Goal: Check status: Check status

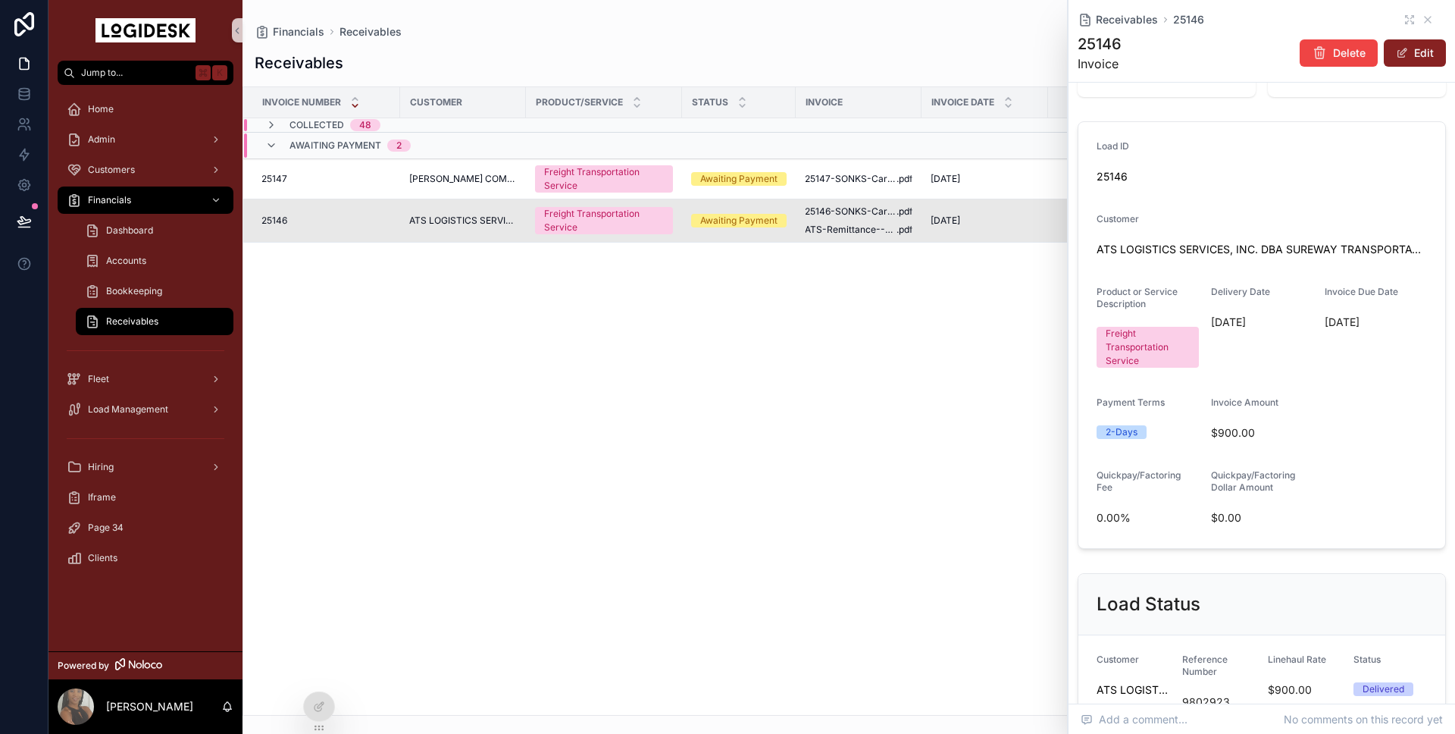
scroll to position [477, 0]
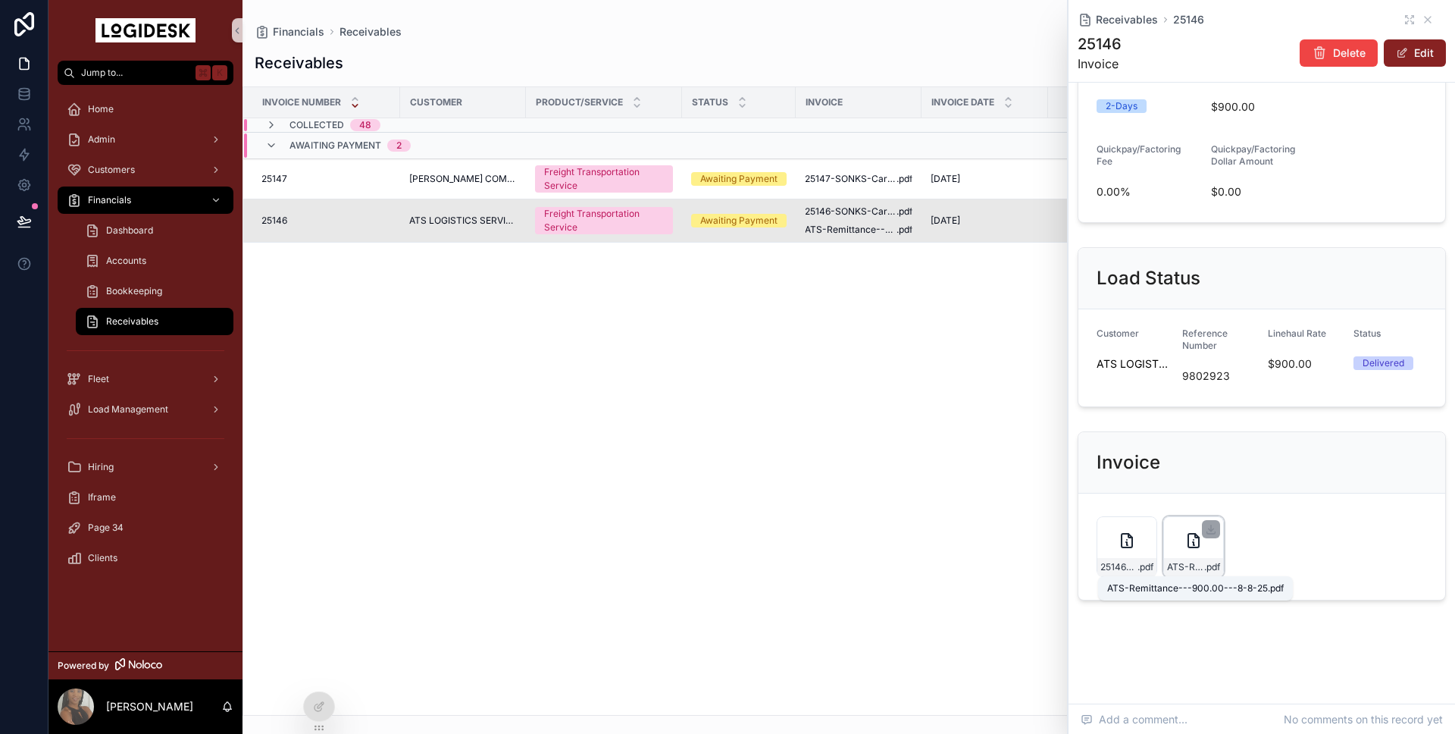
click at [1189, 567] on span "ATS-Remittance---900.00---8-8-25" at bounding box center [1185, 567] width 37 height 12
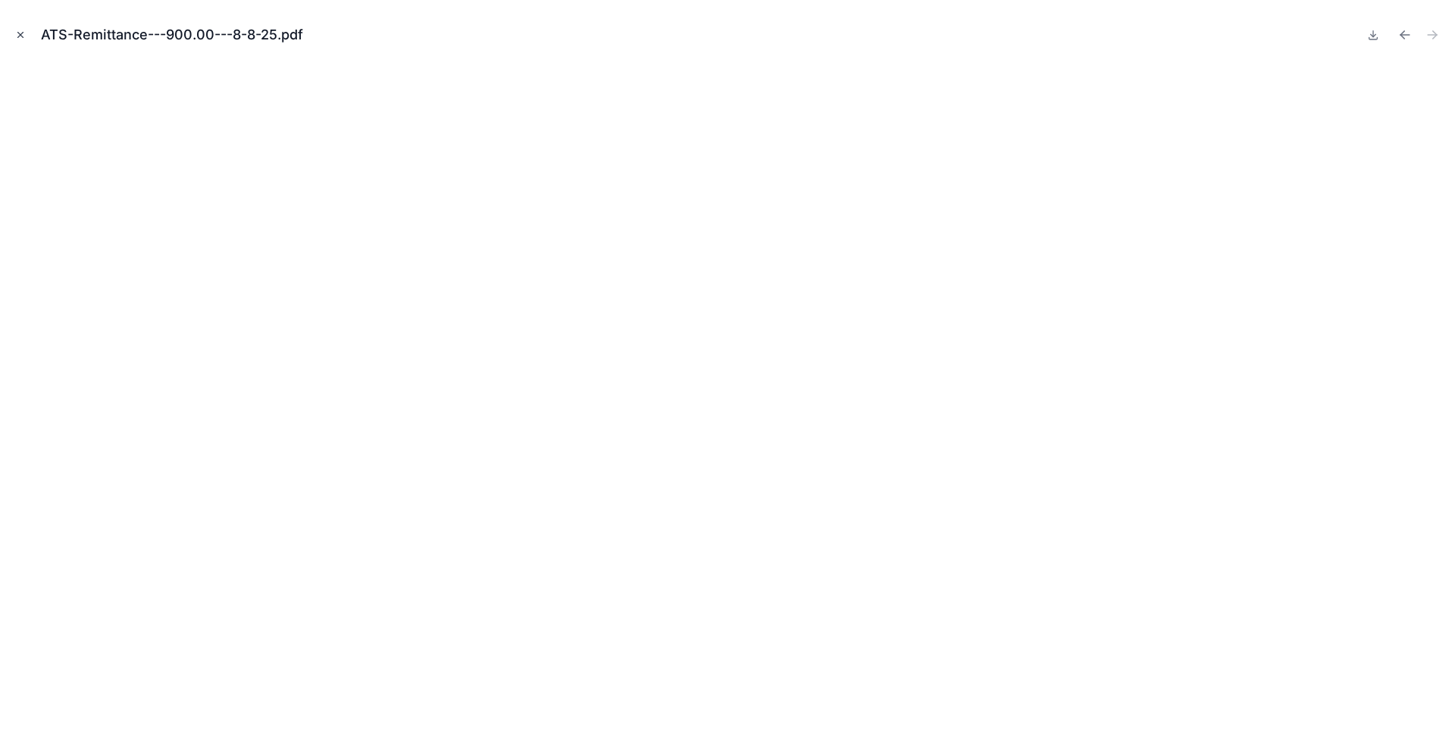
click at [23, 34] on icon "Close modal" at bounding box center [20, 35] width 11 height 11
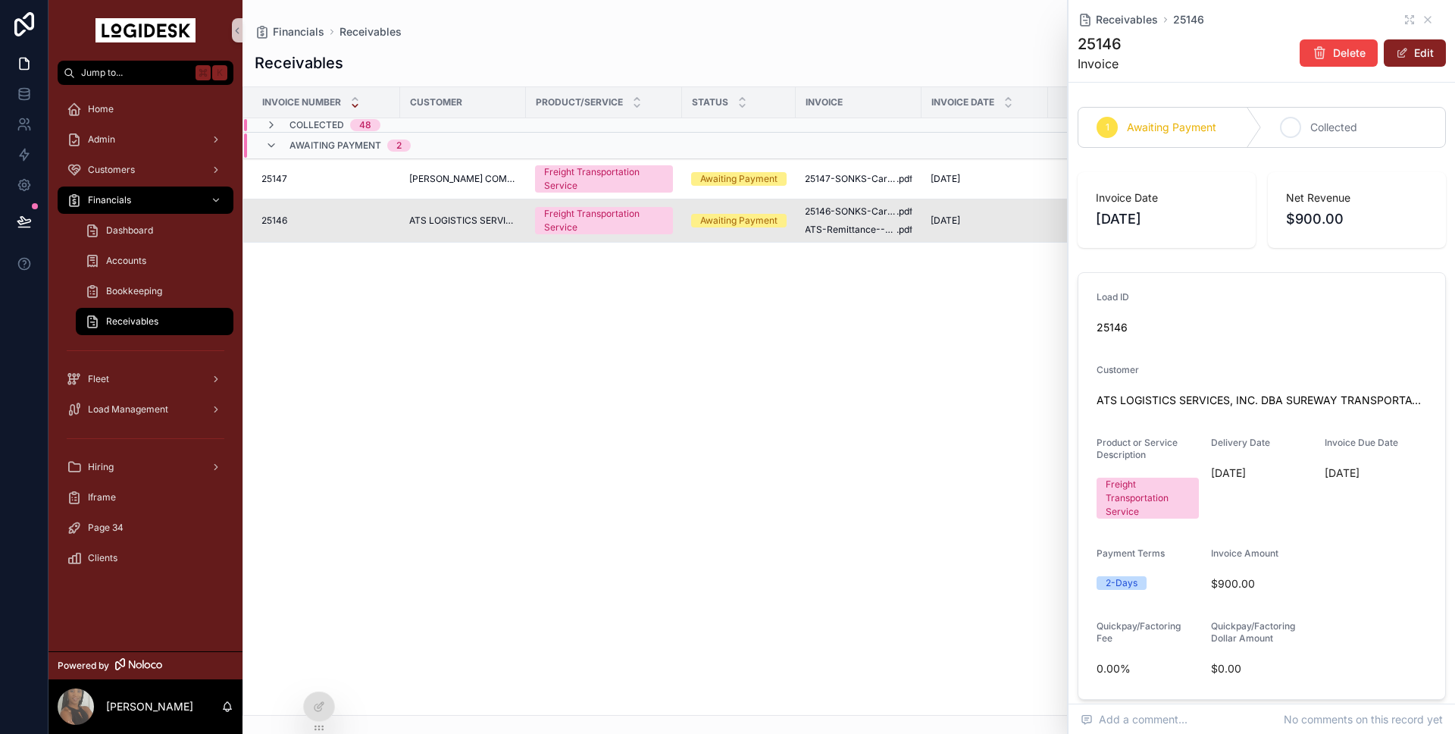
click at [1301, 120] on div "2 Collected" at bounding box center [1353, 127] width 183 height 39
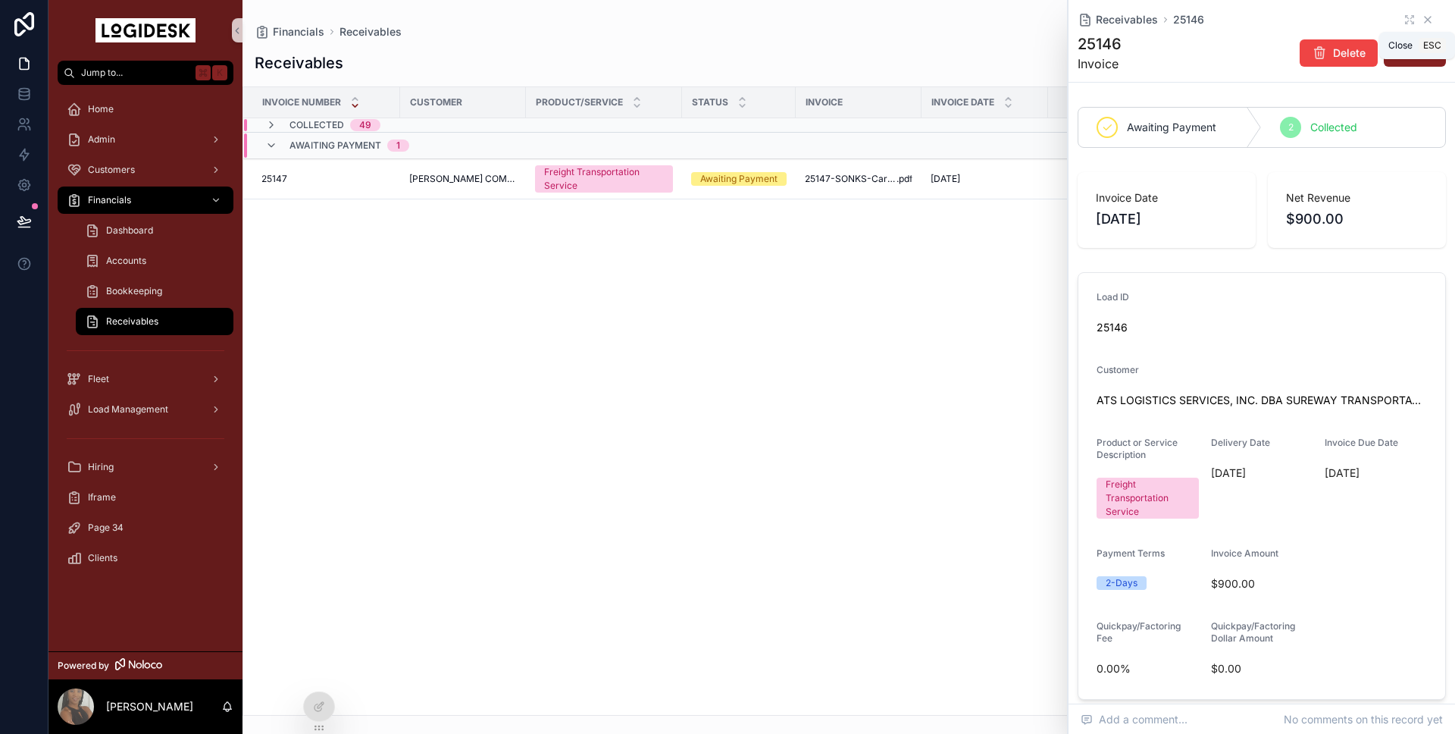
click at [1427, 19] on icon "scrollable content" at bounding box center [1428, 20] width 6 height 6
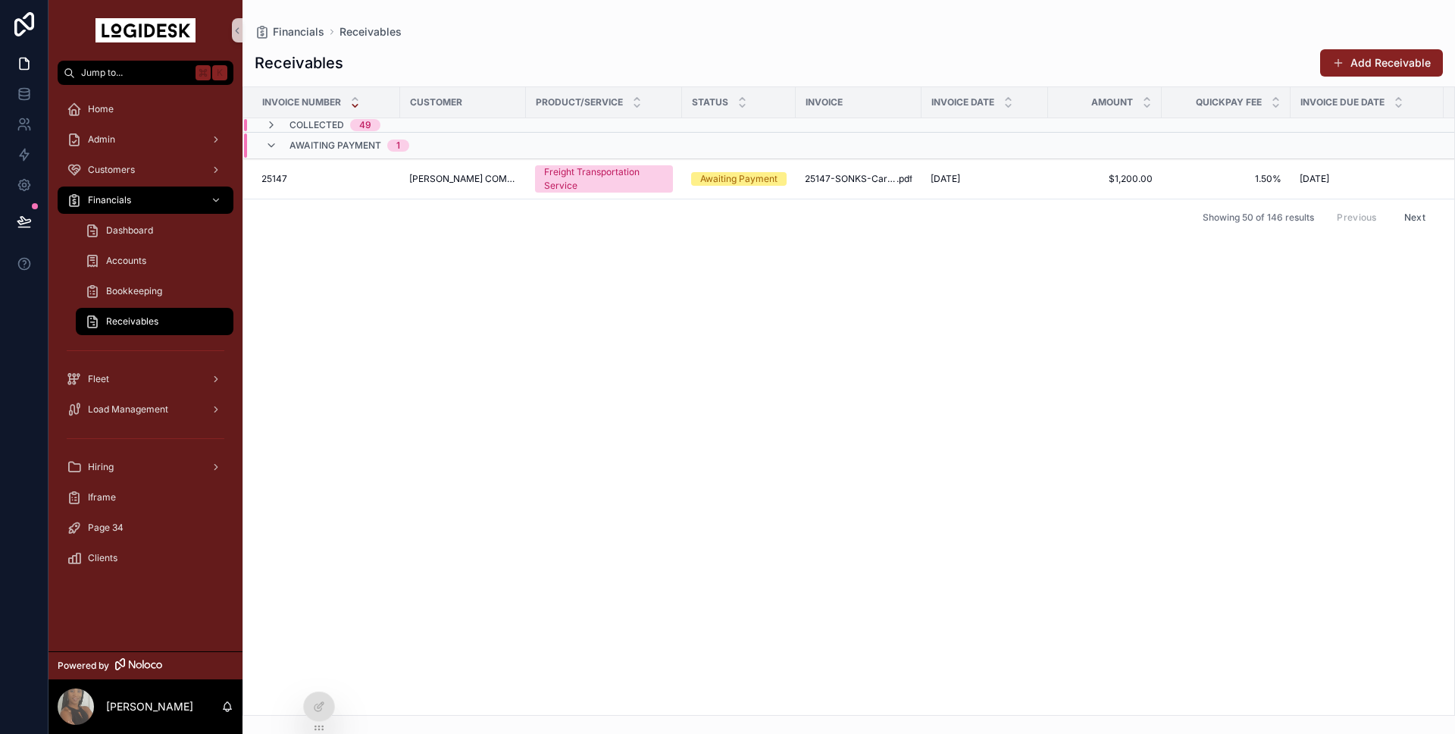
drag, startPoint x: 853, startPoint y: 411, endPoint x: 805, endPoint y: 399, distance: 49.8
click at [853, 411] on div "Invoice Number Customer Product/Service Status Invoice Invoice Date Amount Quic…" at bounding box center [848, 401] width 1211 height 628
click at [438, 177] on span "[PERSON_NAME] COMPANY INC." at bounding box center [463, 179] width 108 height 12
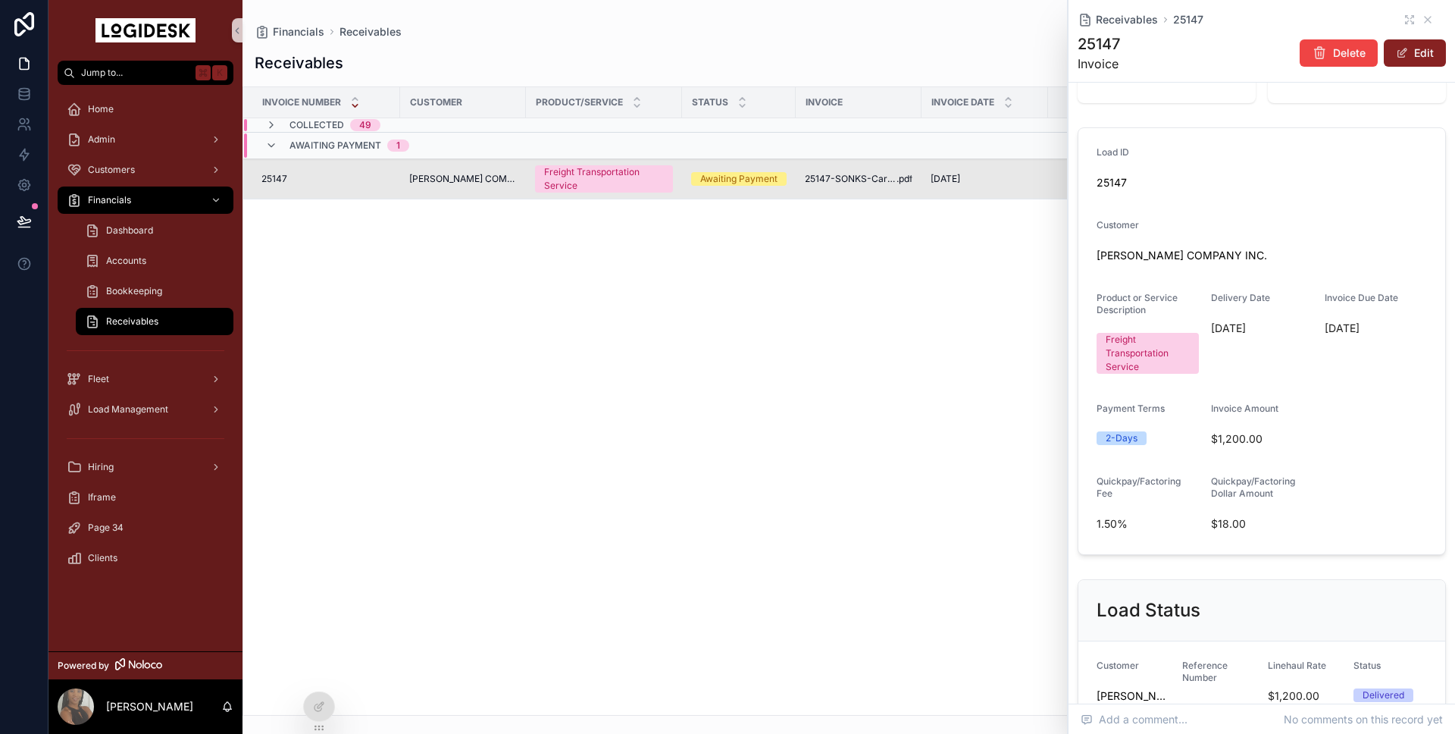
scroll to position [477, 0]
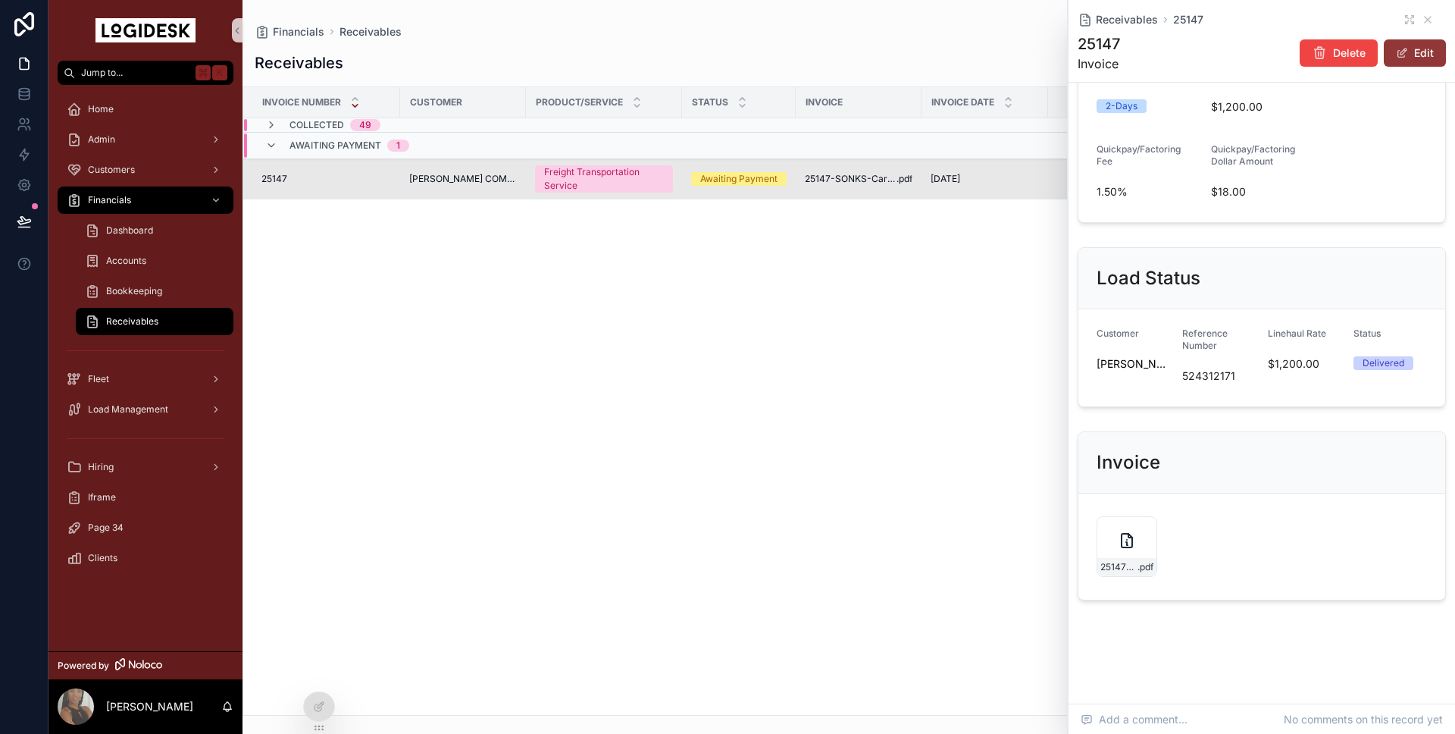
click at [1404, 57] on span "scrollable content" at bounding box center [1402, 53] width 12 height 12
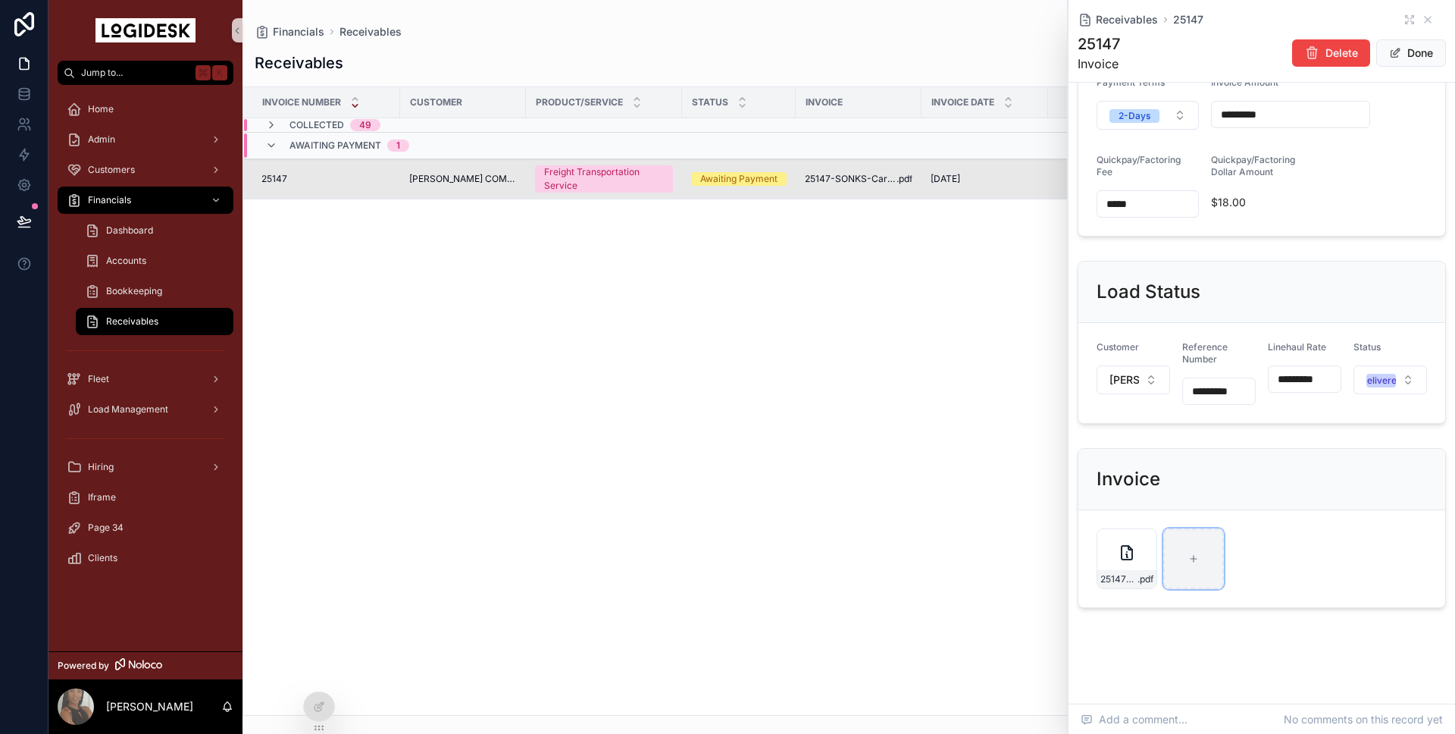
click at [1181, 553] on div "scrollable content" at bounding box center [1193, 558] width 61 height 61
type input "**********"
click at [1185, 563] on div "CHR Remittance 1,182.00 - [DATE] .pdf" at bounding box center [1193, 558] width 61 height 61
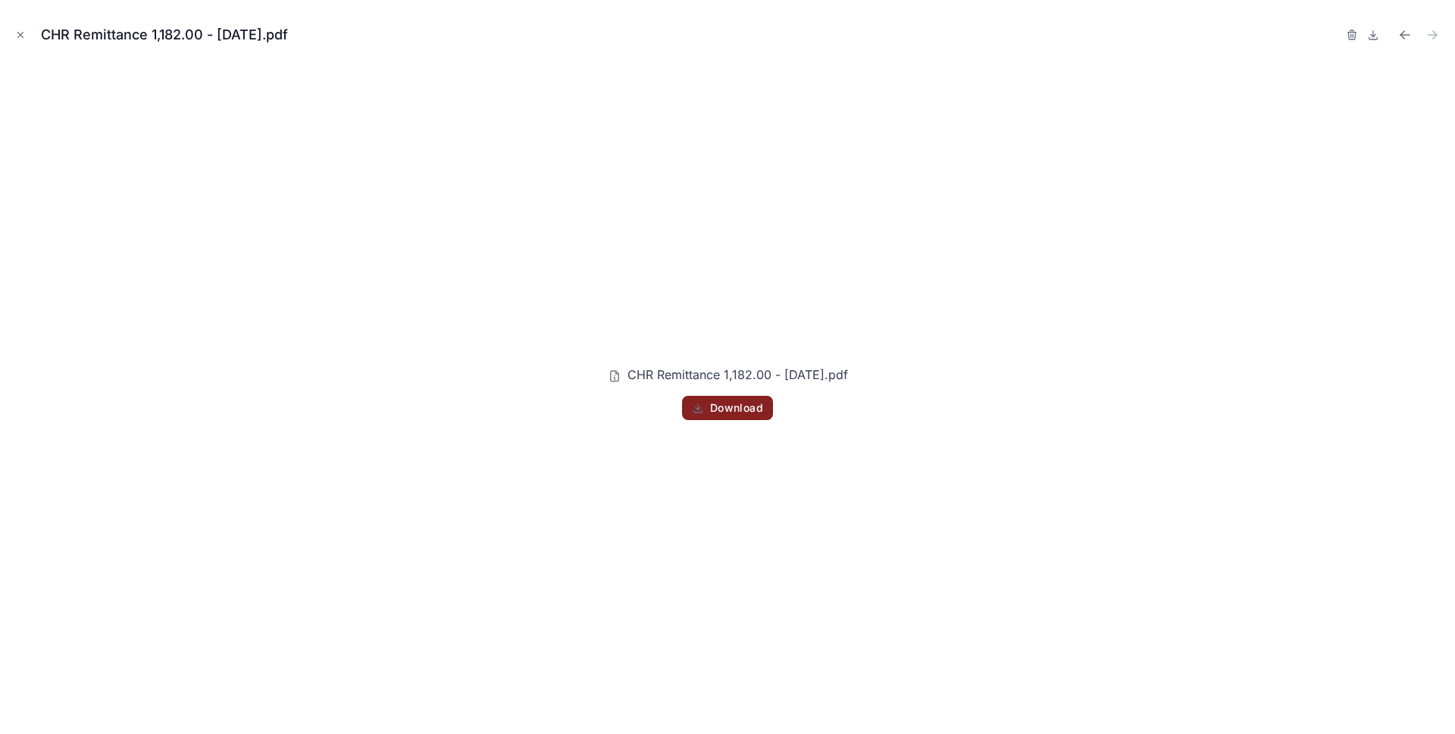
click at [23, 32] on icon "Close modal" at bounding box center [20, 35] width 11 height 11
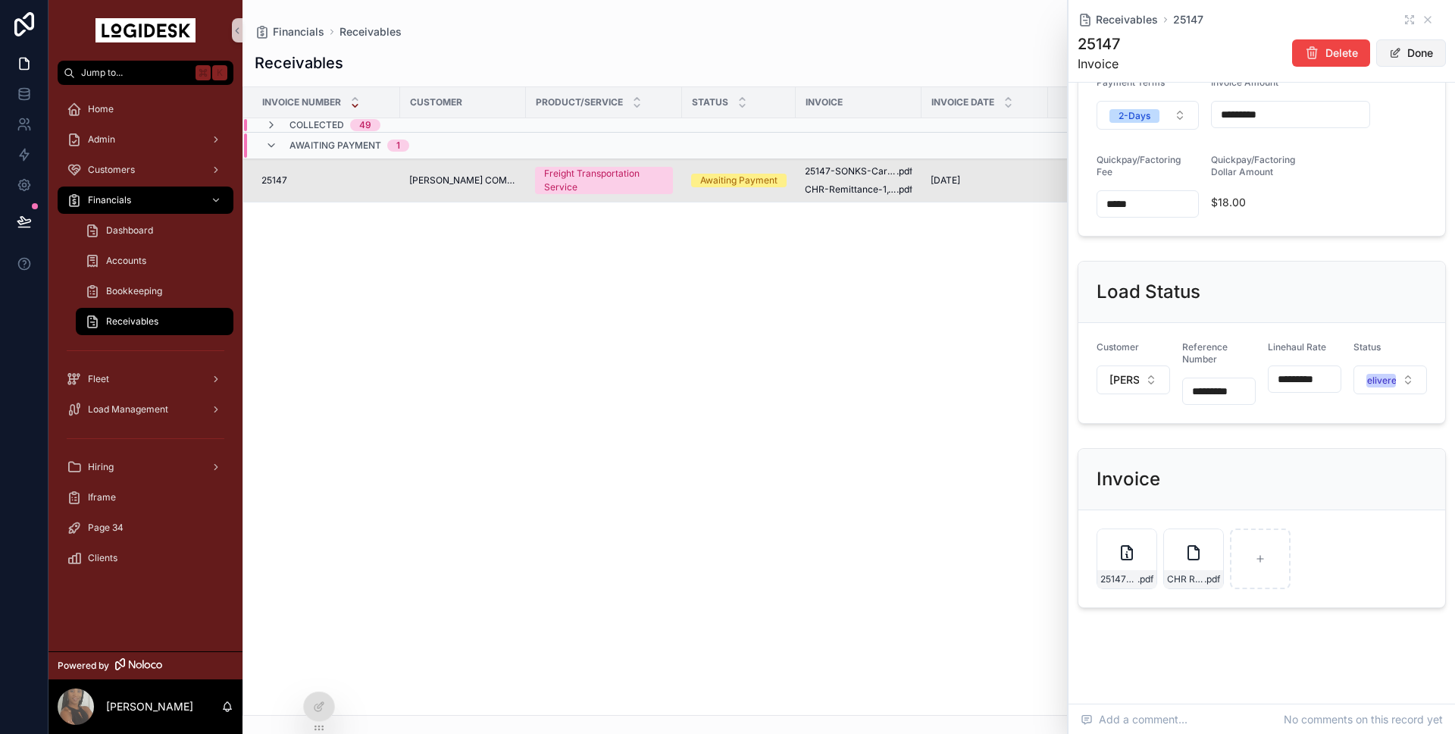
click at [1412, 56] on button "Done" at bounding box center [1411, 52] width 70 height 27
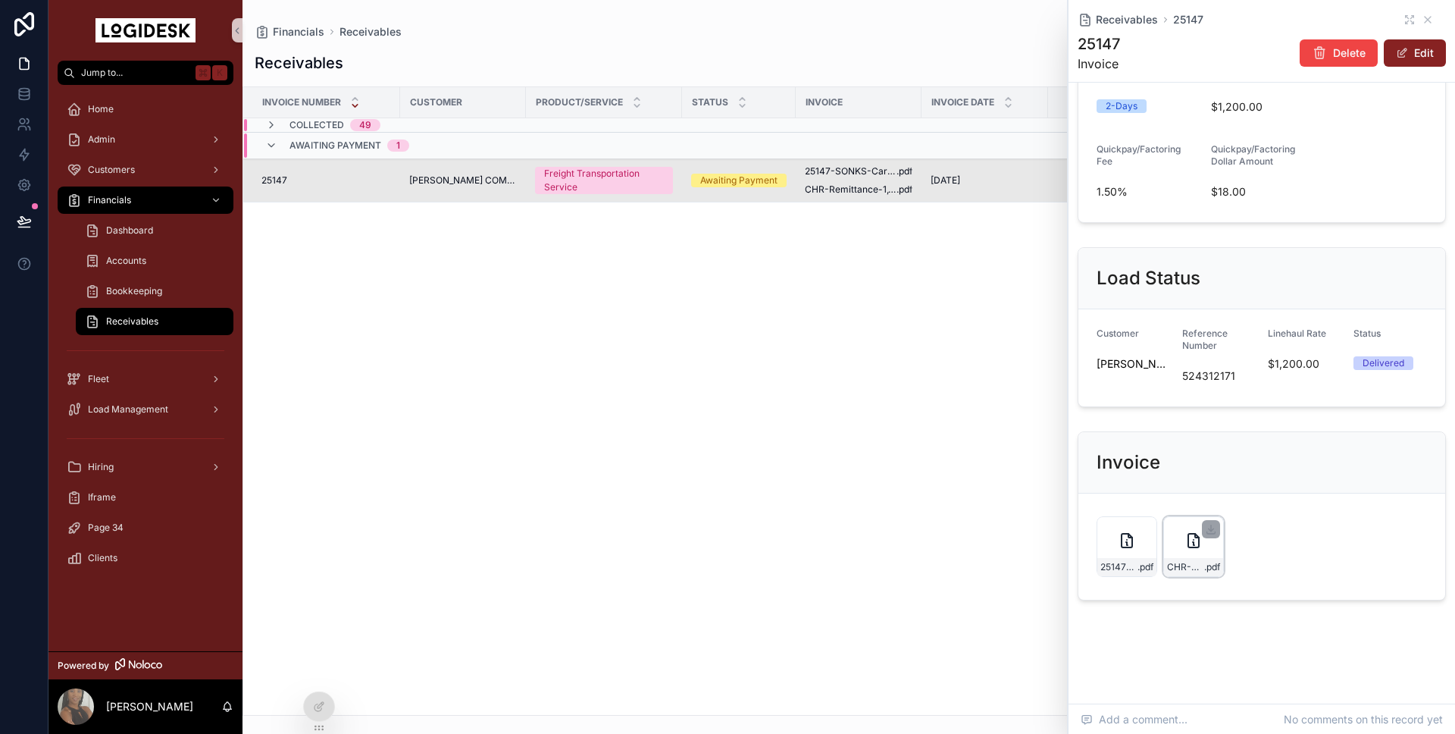
click at [1185, 558] on div "CHR-Remittance-1,182.00---8-8-25 .pdf" at bounding box center [1193, 567] width 59 height 18
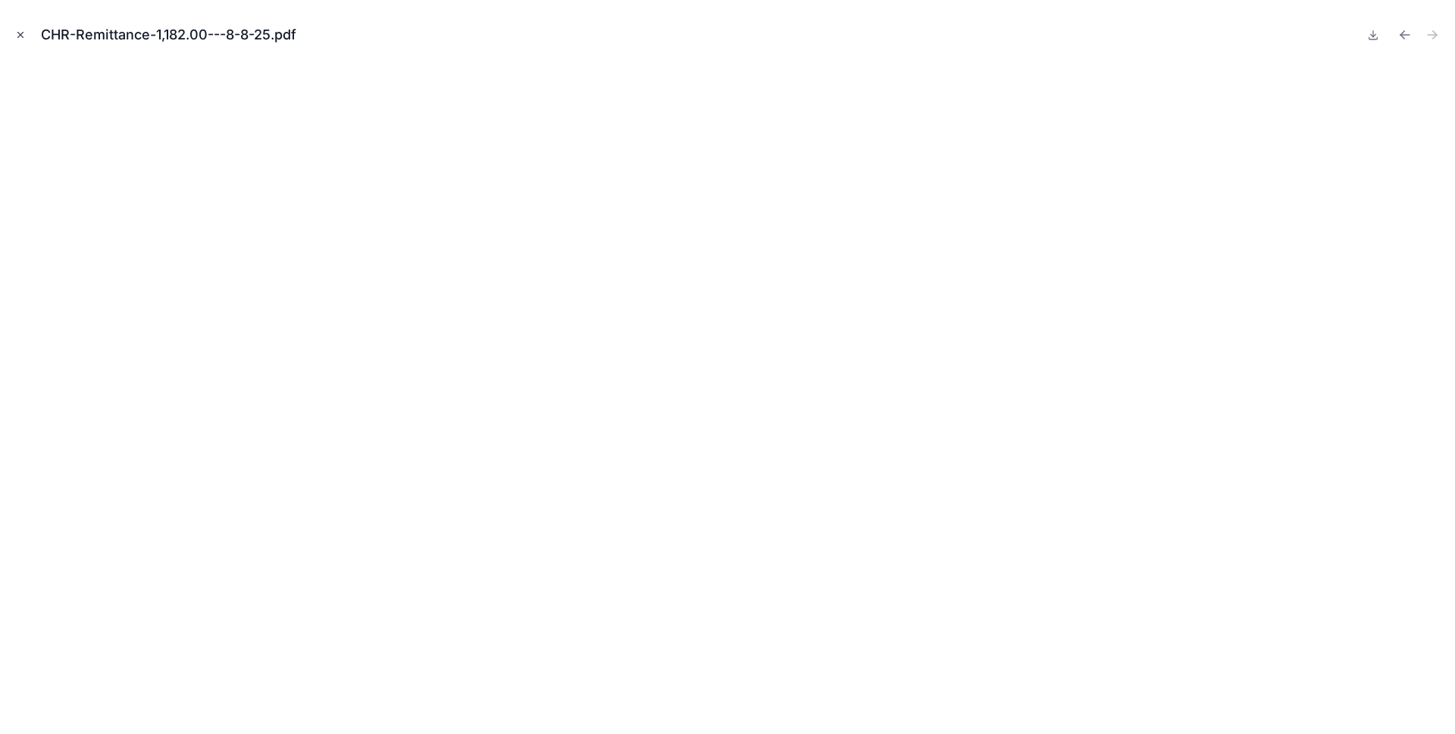
click at [19, 35] on icon "Close modal" at bounding box center [20, 35] width 5 height 5
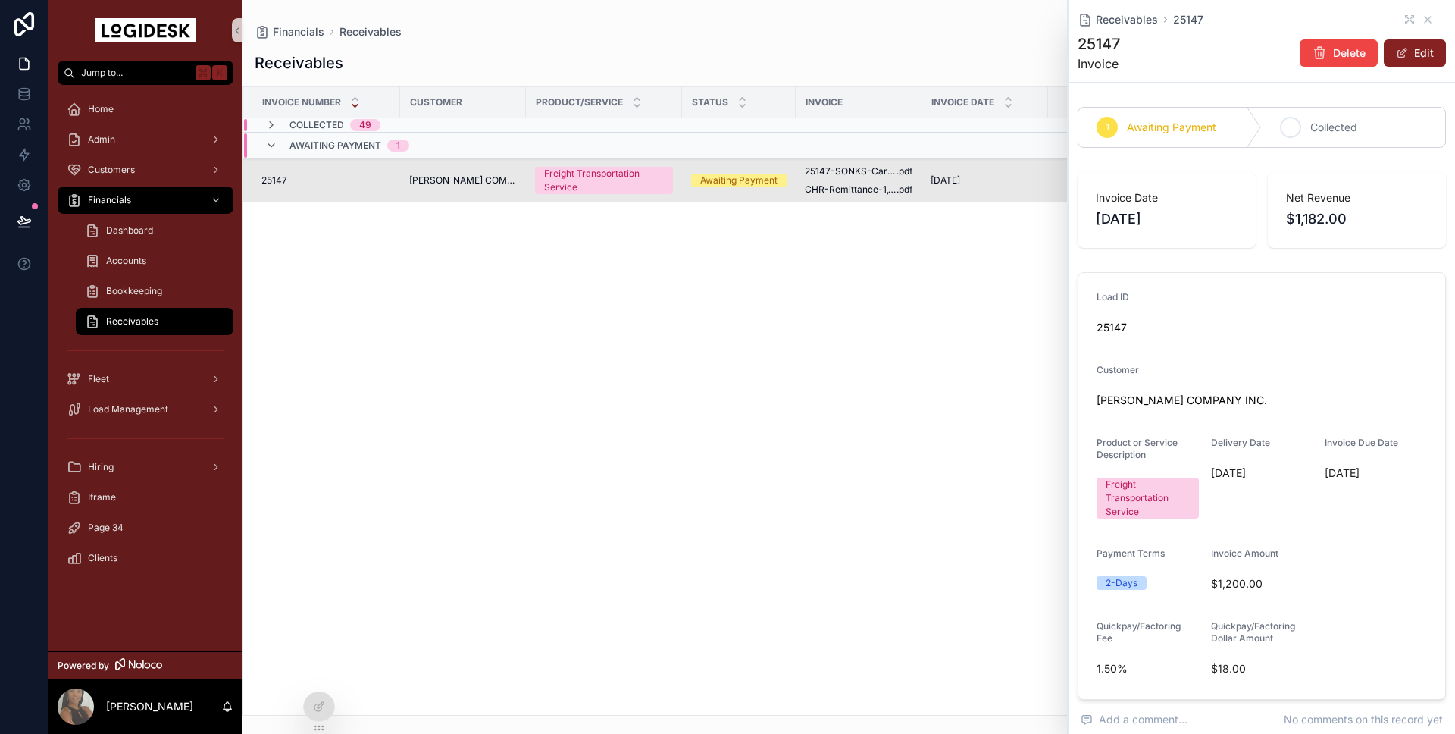
click at [1345, 129] on span "Collected" at bounding box center [1334, 127] width 47 height 15
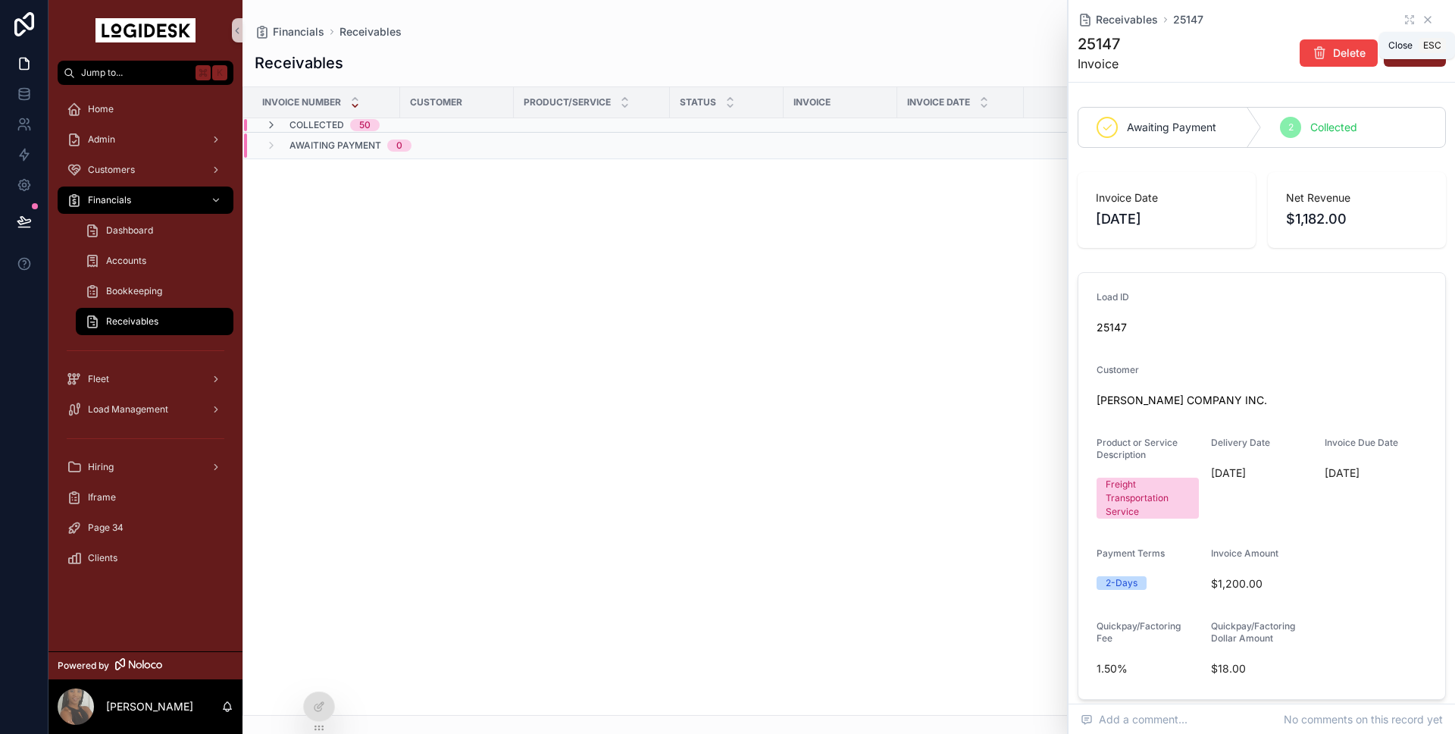
click at [1427, 17] on icon "scrollable content" at bounding box center [1428, 20] width 12 height 12
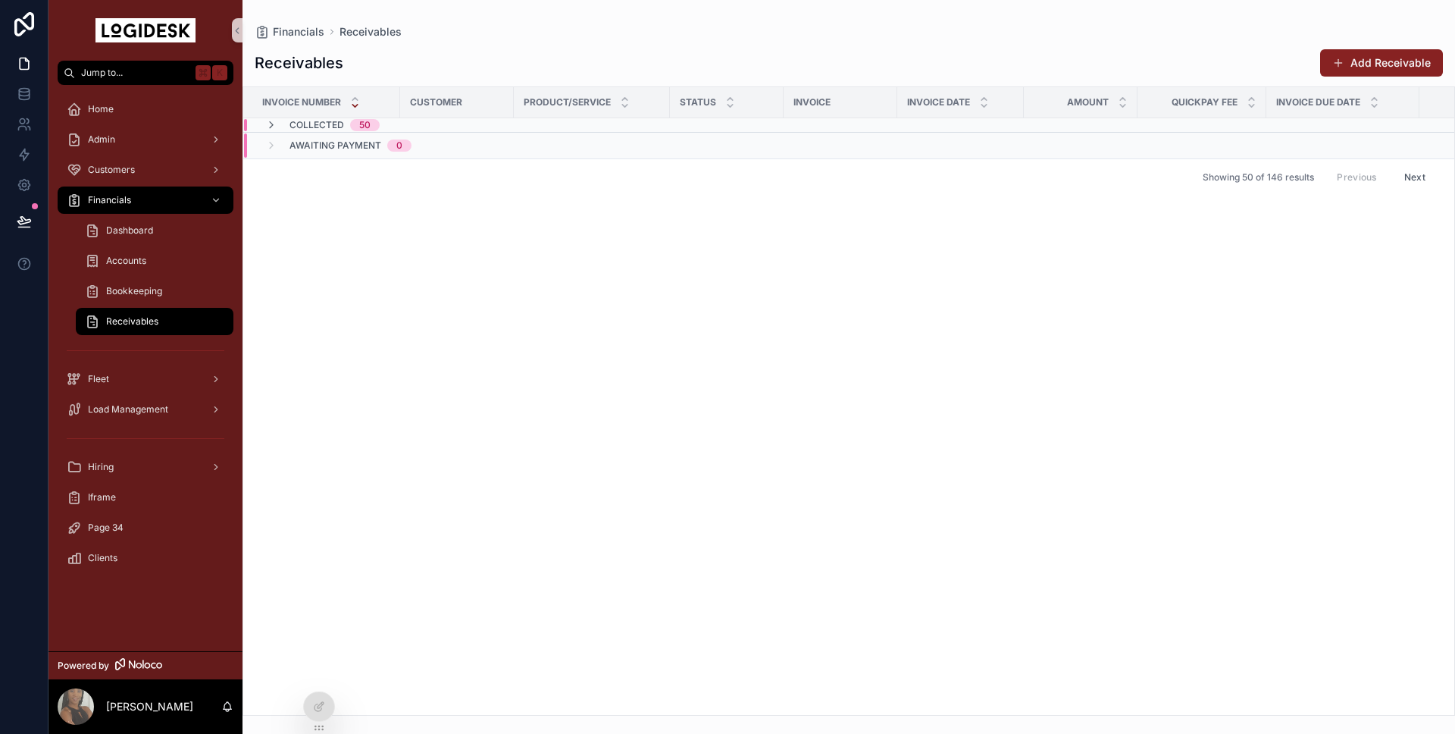
drag, startPoint x: 889, startPoint y: 352, endPoint x: 789, endPoint y: 334, distance: 101.7
click at [887, 352] on div "Invoice Number Customer Product/Service Status Invoice Invoice Date Amount Quic…" at bounding box center [848, 401] width 1211 height 628
click at [140, 411] on span "Load Management" at bounding box center [128, 409] width 80 height 12
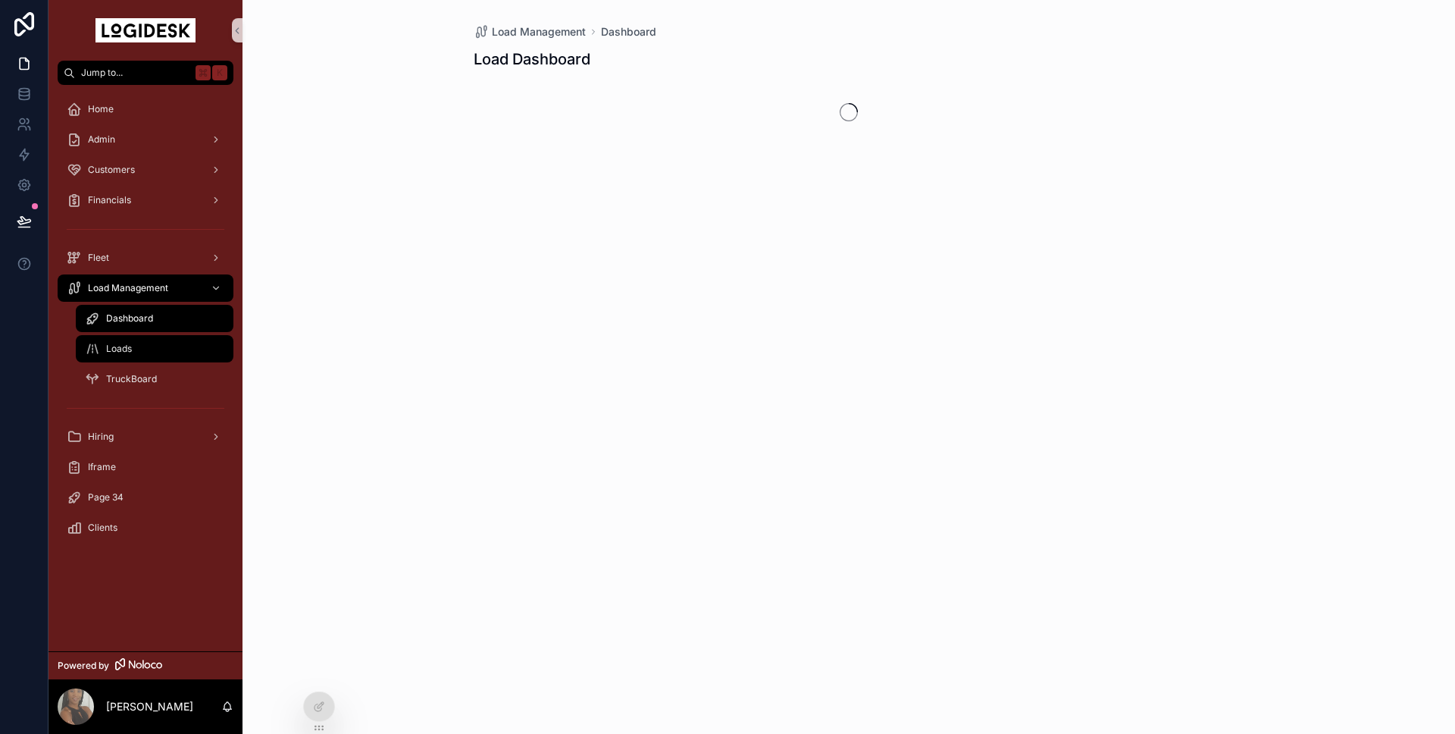
click at [147, 355] on div "Loads" at bounding box center [154, 349] width 139 height 24
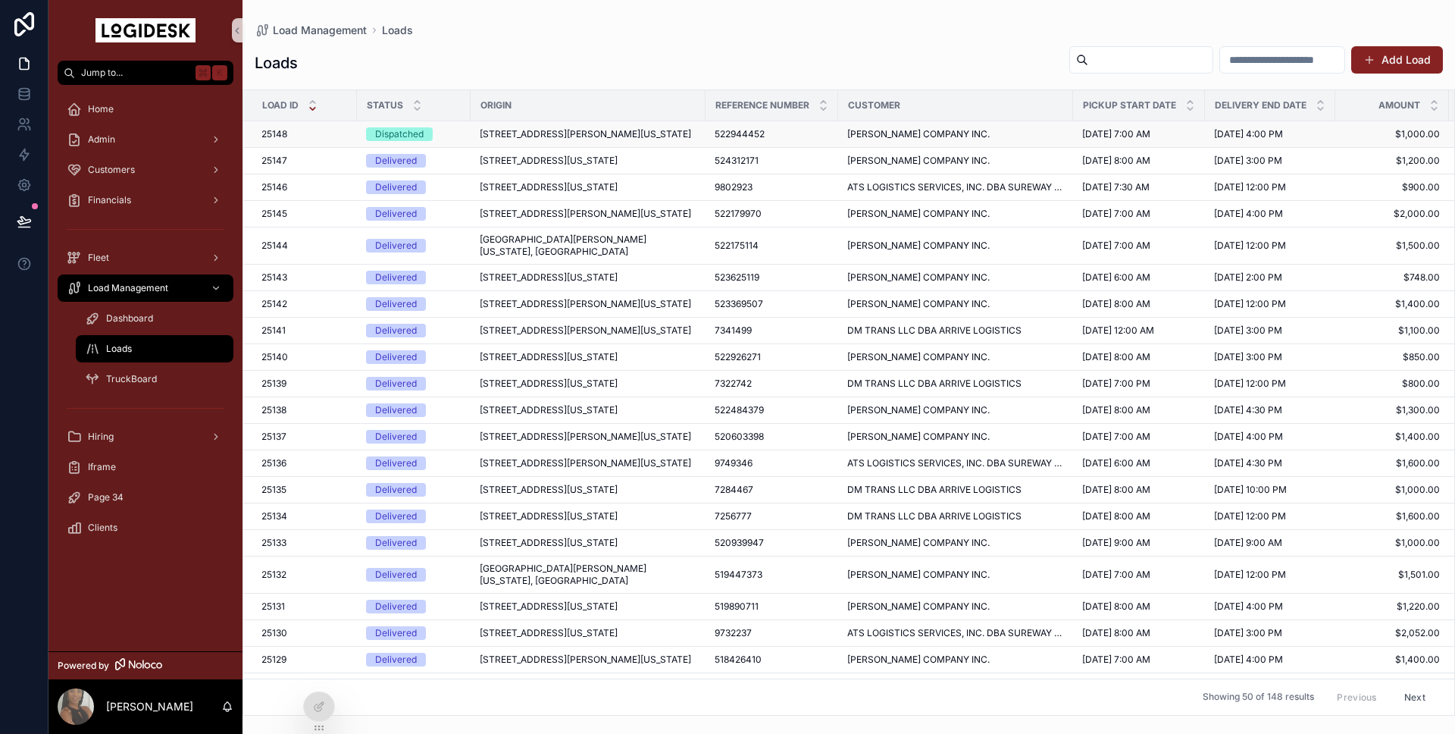
click at [501, 140] on span "[STREET_ADDRESS][PERSON_NAME][US_STATE]" at bounding box center [585, 134] width 211 height 12
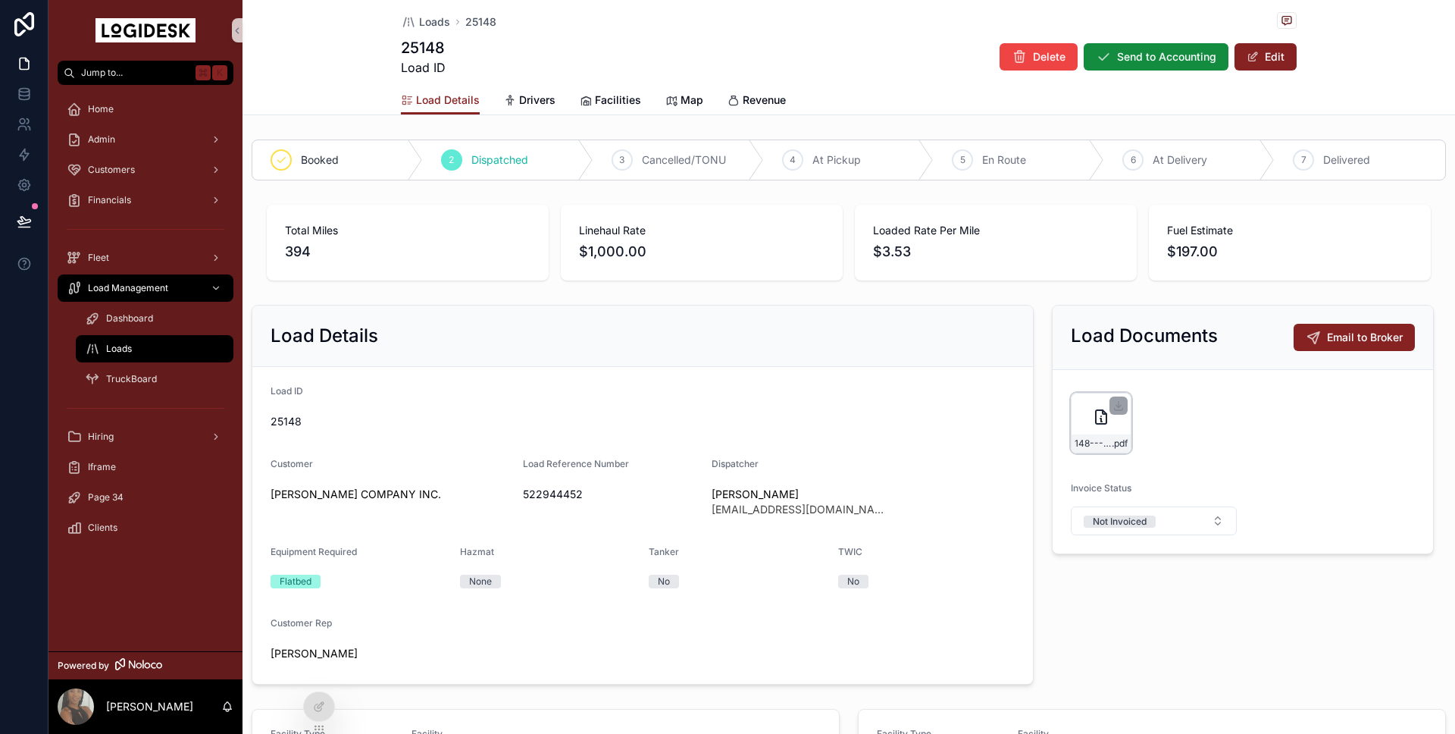
click at [1086, 418] on div "148---8-12-to-8-13---CHR---1000.00 .pdf" at bounding box center [1101, 423] width 61 height 61
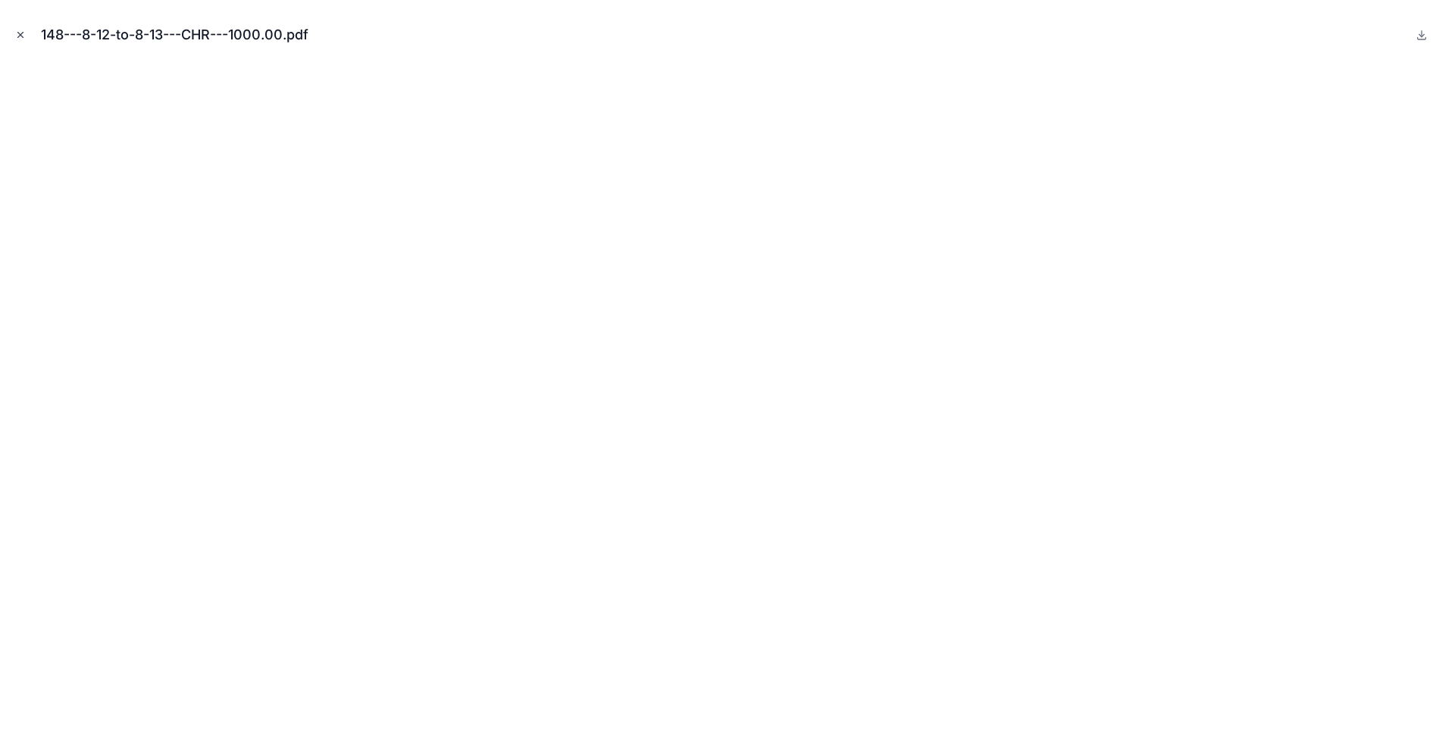
click at [12, 32] on button "Close modal" at bounding box center [20, 35] width 17 height 17
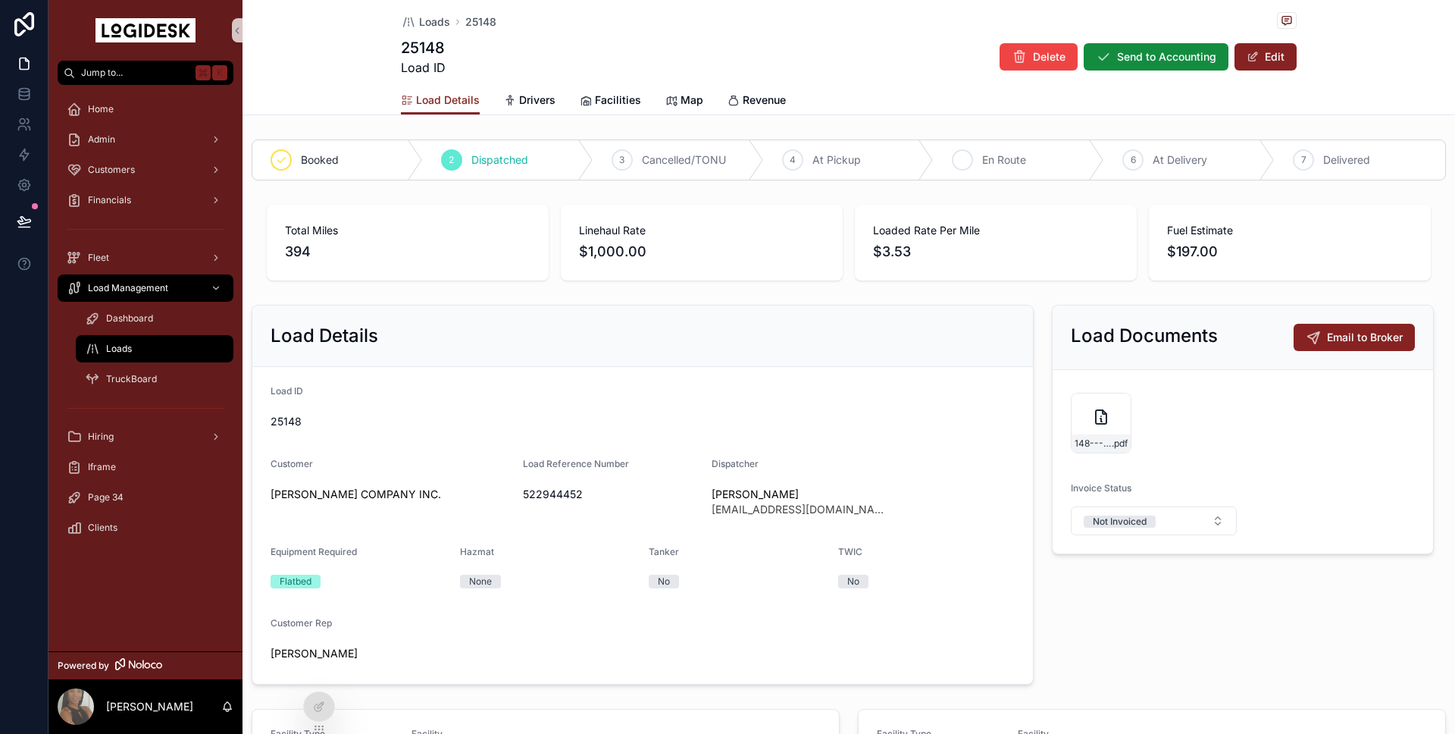
click at [991, 161] on span "En Route" at bounding box center [1004, 159] width 44 height 15
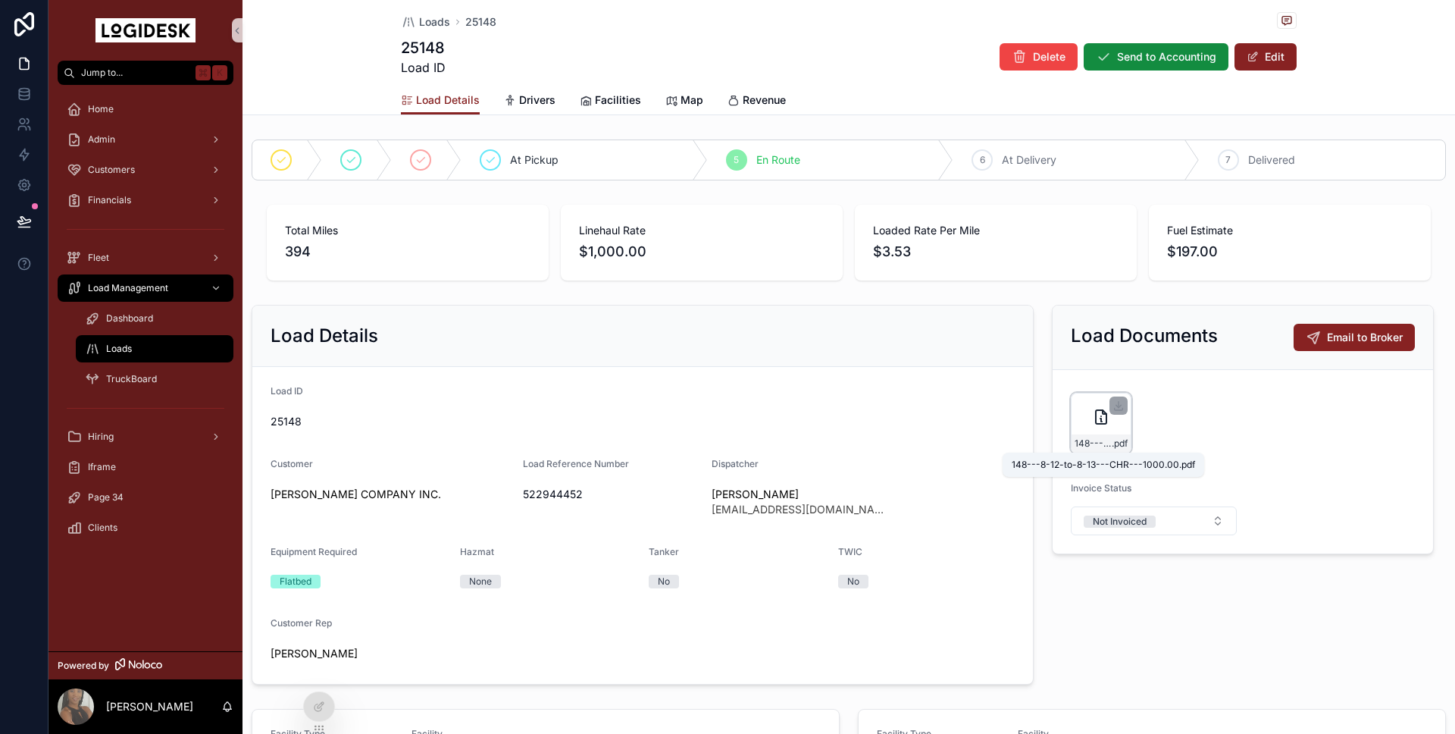
click at [1092, 437] on span "148---8-12-to-8-13---CHR---1000.00" at bounding box center [1093, 443] width 37 height 12
